Goal: Feedback & Contribution: Submit feedback/report problem

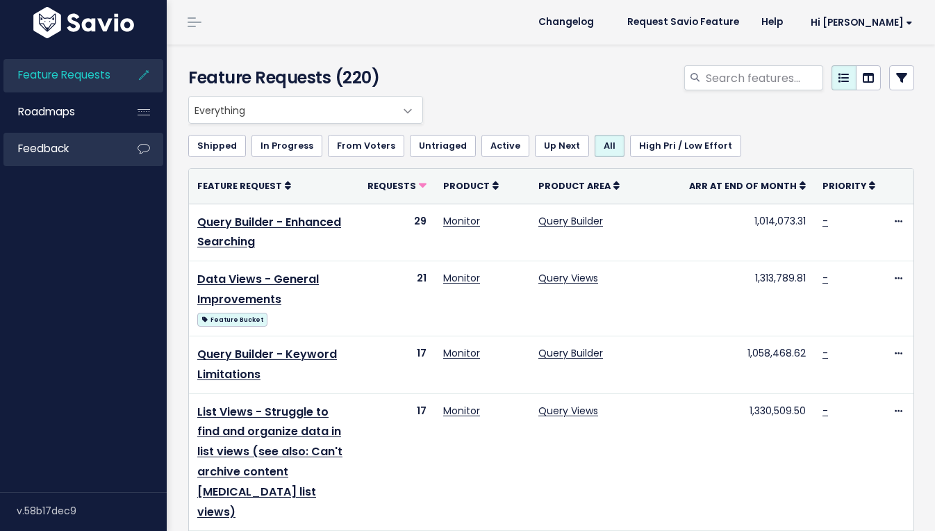
click at [75, 147] on link "Feedback" at bounding box center [59, 149] width 112 height 32
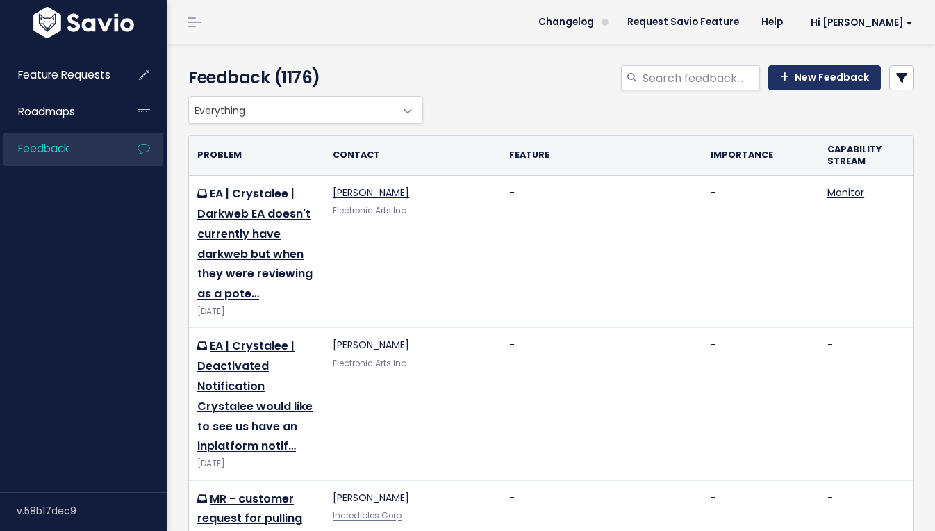
click at [819, 76] on link "New Feedback" at bounding box center [824, 77] width 112 height 25
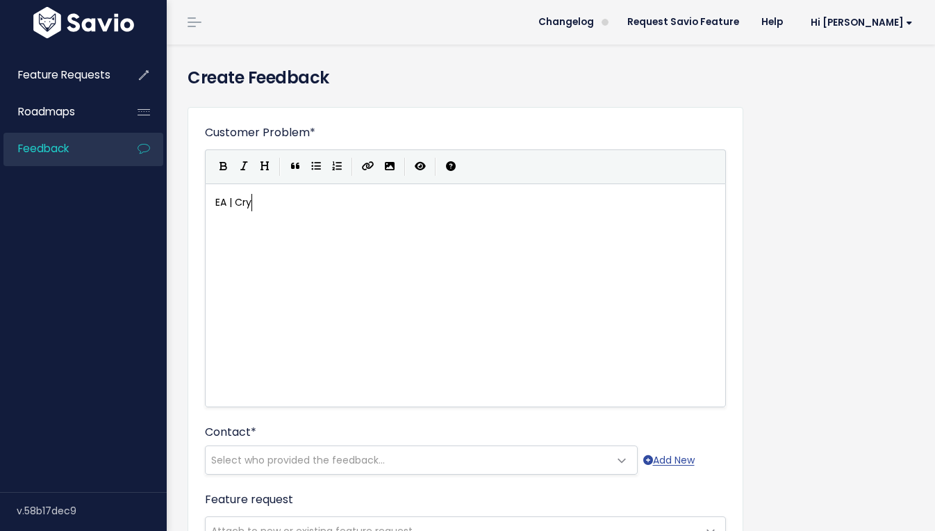
scroll to position [5, 40]
type textarea "EA | Crysa"
type textarea "tal"
type textarea "ee | Silo Integrtion"
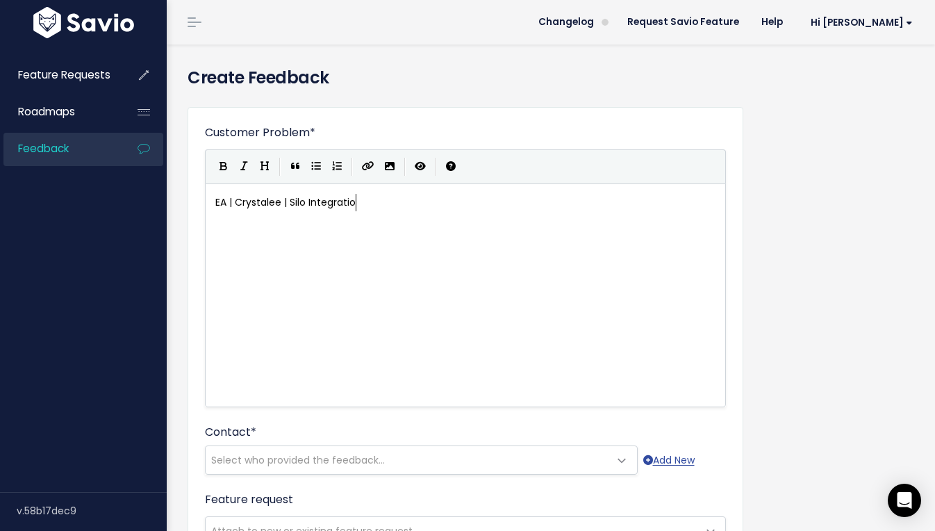
type textarea "ation"
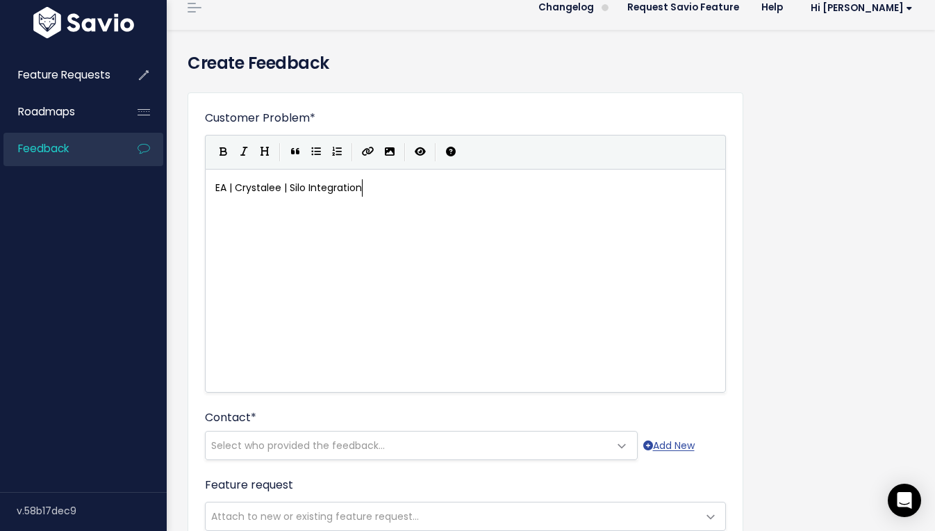
click at [306, 235] on div "xxxxxxxxxx EA | Crystalee | Silo Integration" at bounding box center [482, 297] width 540 height 243
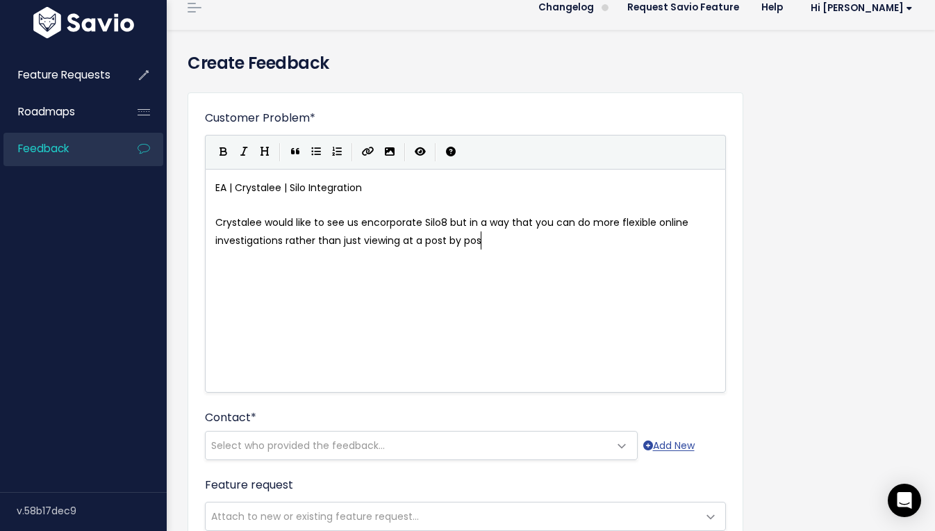
scroll to position [5, 62]
type textarea "Crystalee would like to see us encorporate Silo8 but in a way that you can do m…"
type textarea "post by post."
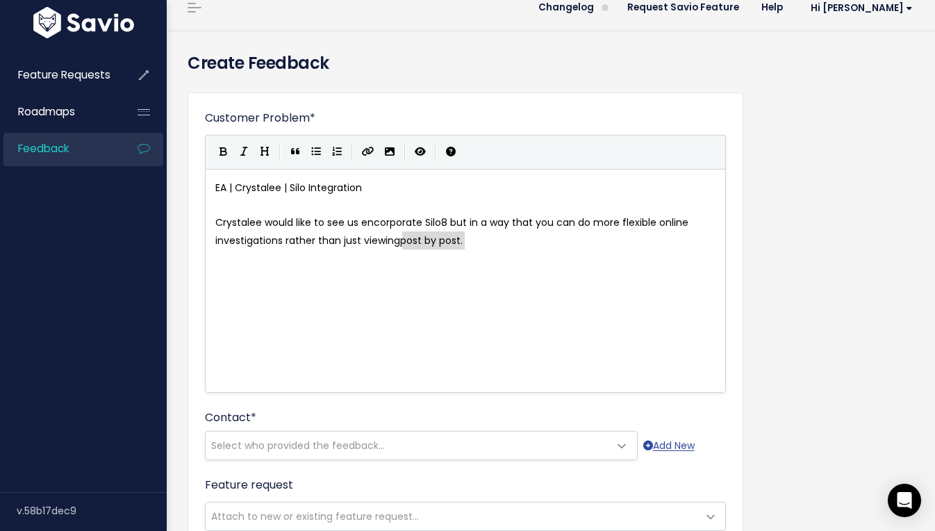
drag, startPoint x: 483, startPoint y: 245, endPoint x: 405, endPoint y: 244, distance: 78.5
type textarea "thro"
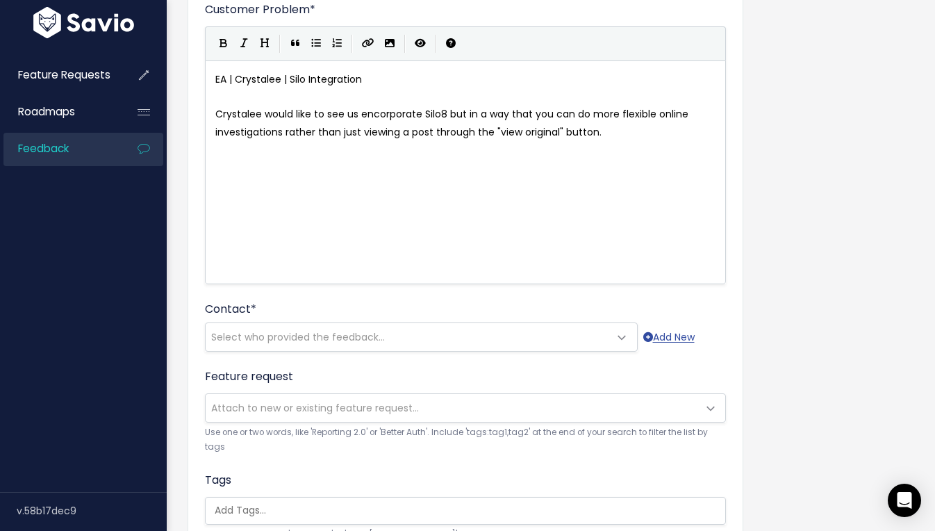
scroll to position [140, 0]
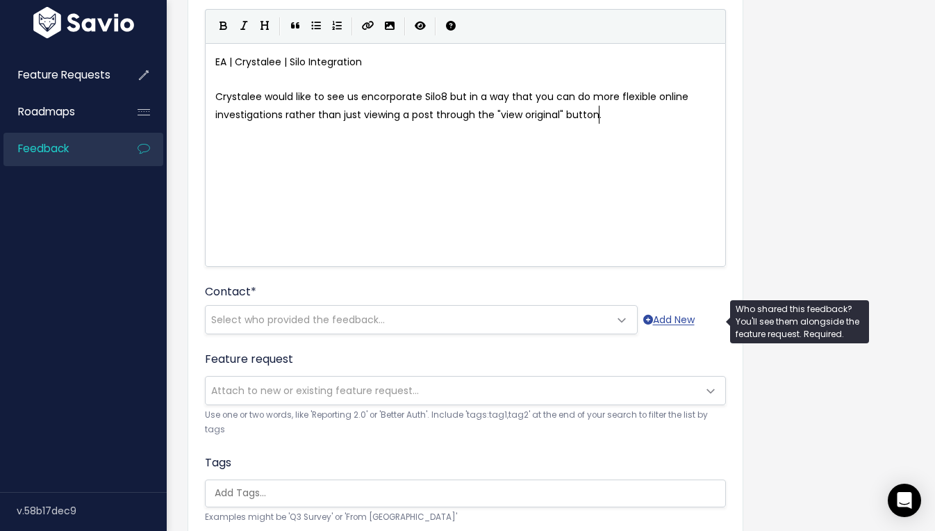
type textarea "a post through the "view original" button."
click at [351, 319] on span "Select who provided the feedback..." at bounding box center [298, 319] width 174 height 14
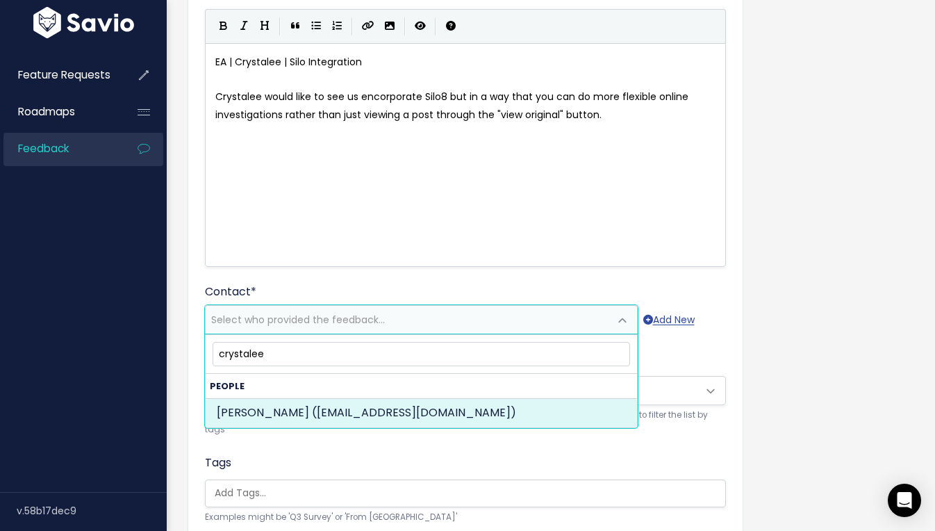
type input "crystalee"
select select "88930064"
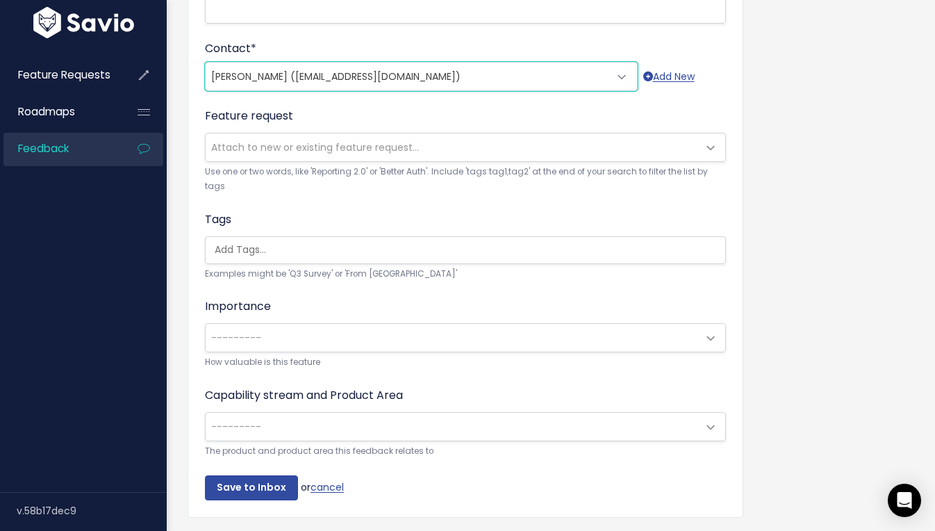
scroll to position [394, 0]
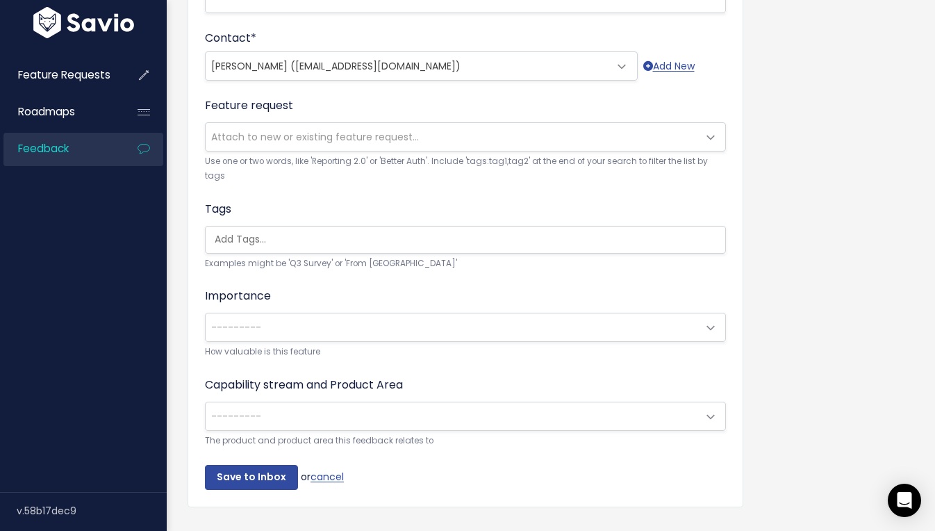
click at [434, 414] on span "---------" at bounding box center [452, 416] width 492 height 28
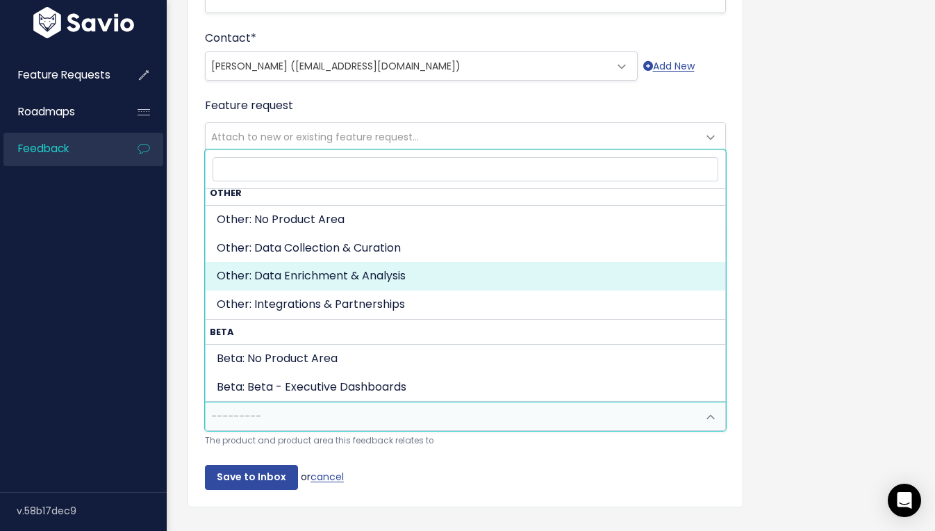
scroll to position [709, 0]
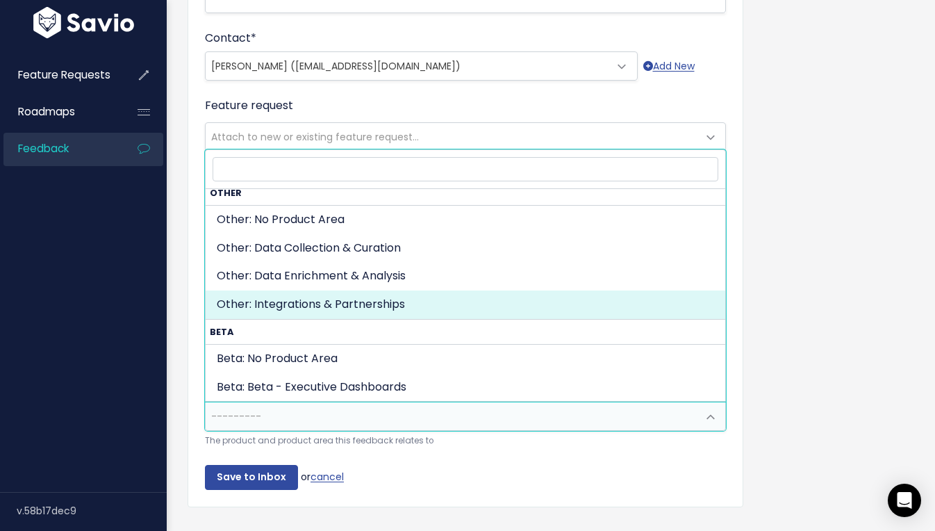
select select "OTHER:INTEGRATIONS_PARTNERSHIPS"
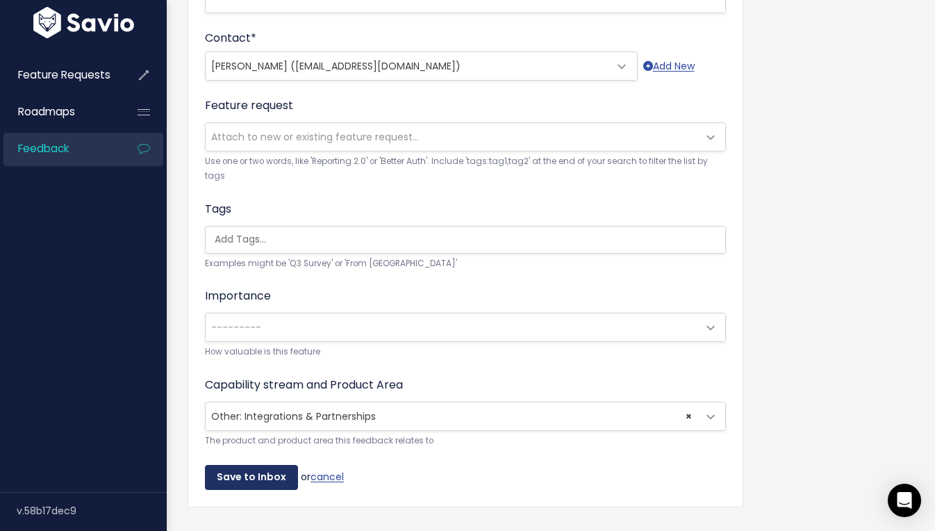
click at [267, 472] on input "Save to Inbox" at bounding box center [251, 477] width 93 height 25
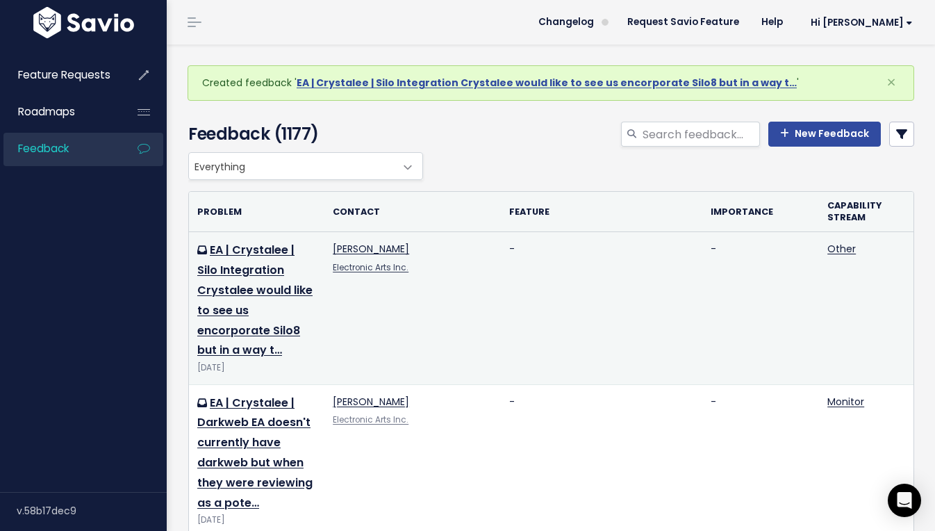
scroll to position [1, 0]
